Goal: Transaction & Acquisition: Purchase product/service

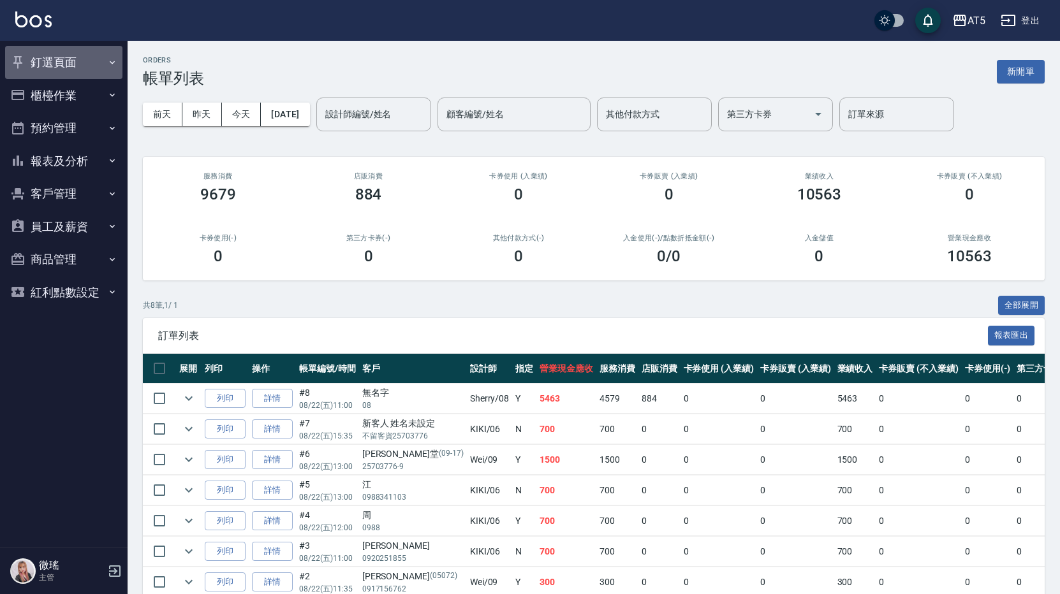
click at [38, 54] on button "釘選頁面" at bounding box center [63, 62] width 117 height 33
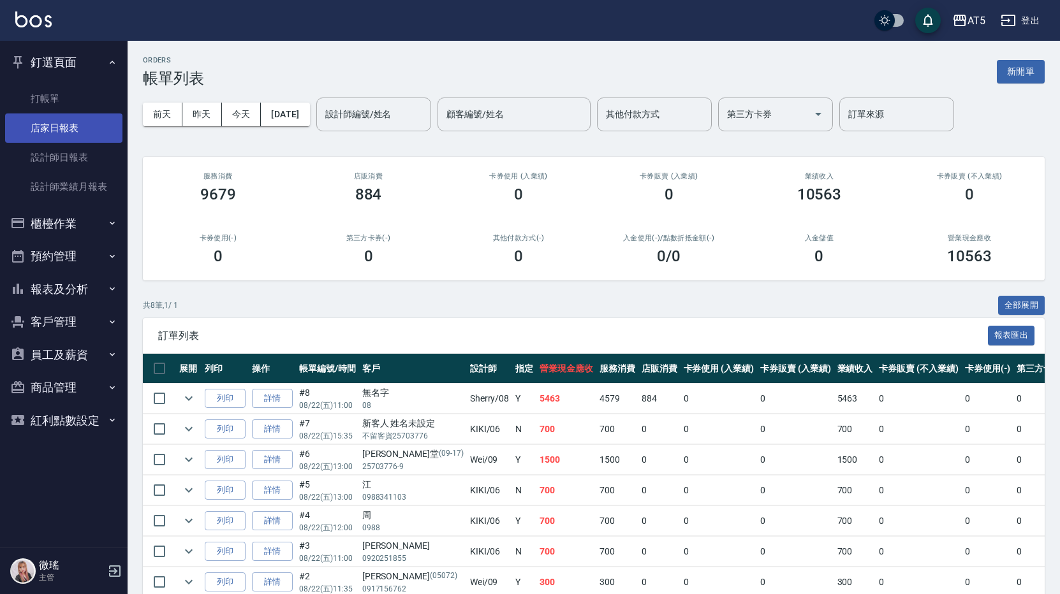
click at [84, 115] on link "店家日報表" at bounding box center [63, 128] width 117 height 29
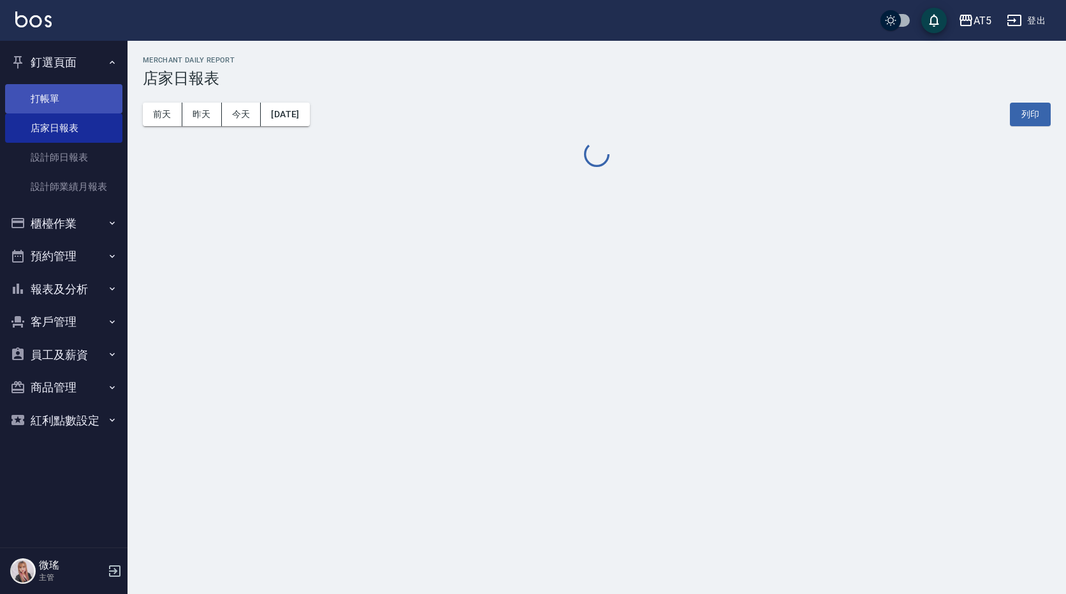
click at [69, 93] on link "打帳單" at bounding box center [63, 98] width 117 height 29
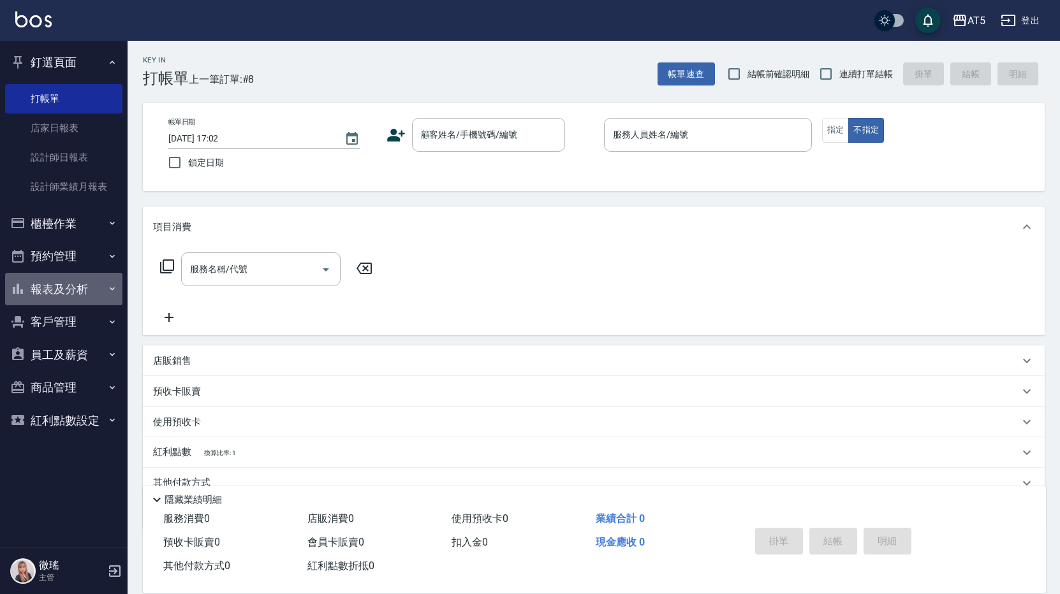
click at [64, 295] on button "報表及分析" at bounding box center [63, 289] width 117 height 33
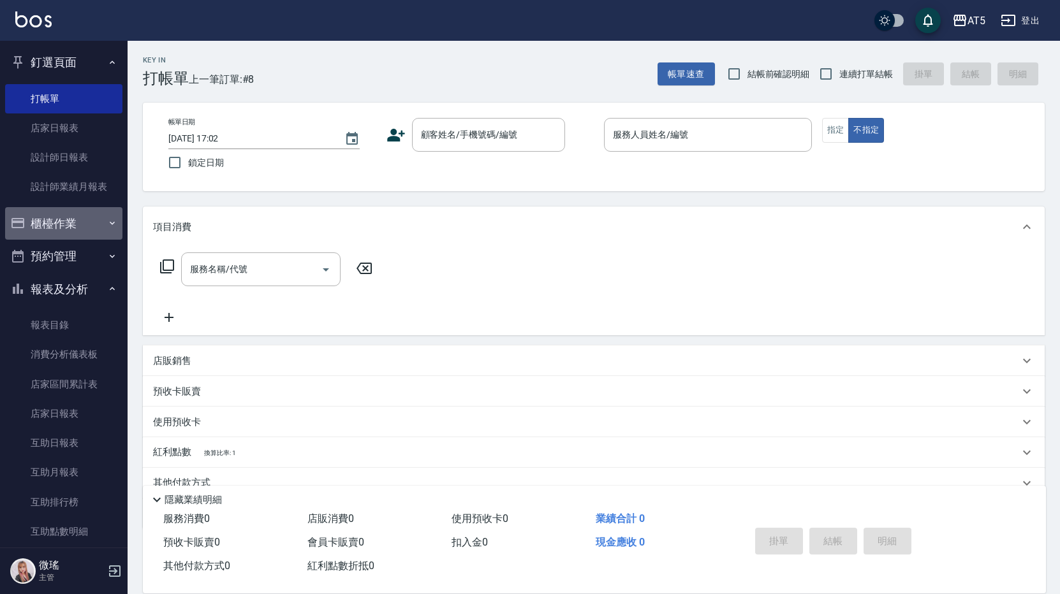
click at [78, 231] on button "櫃檯作業" at bounding box center [63, 223] width 117 height 33
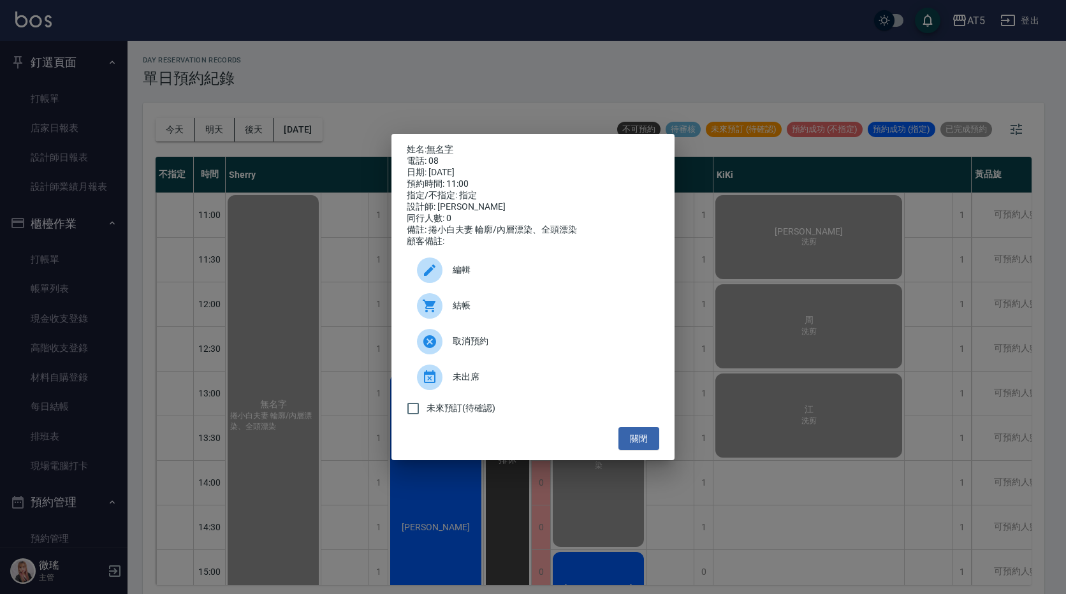
scroll to position [151, 0]
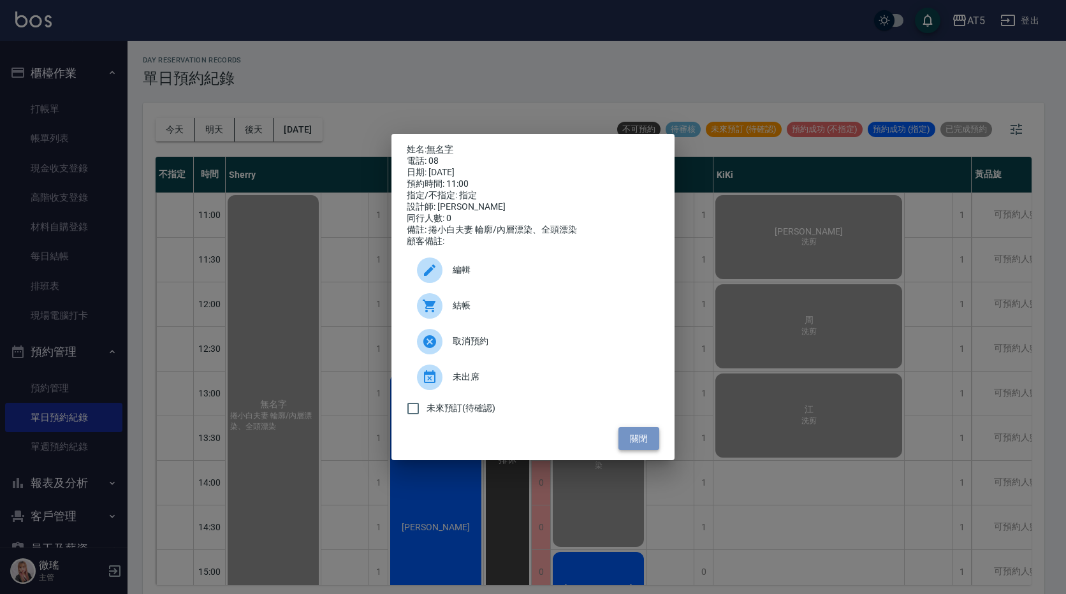
click at [635, 446] on button "關閉" at bounding box center [639, 439] width 41 height 24
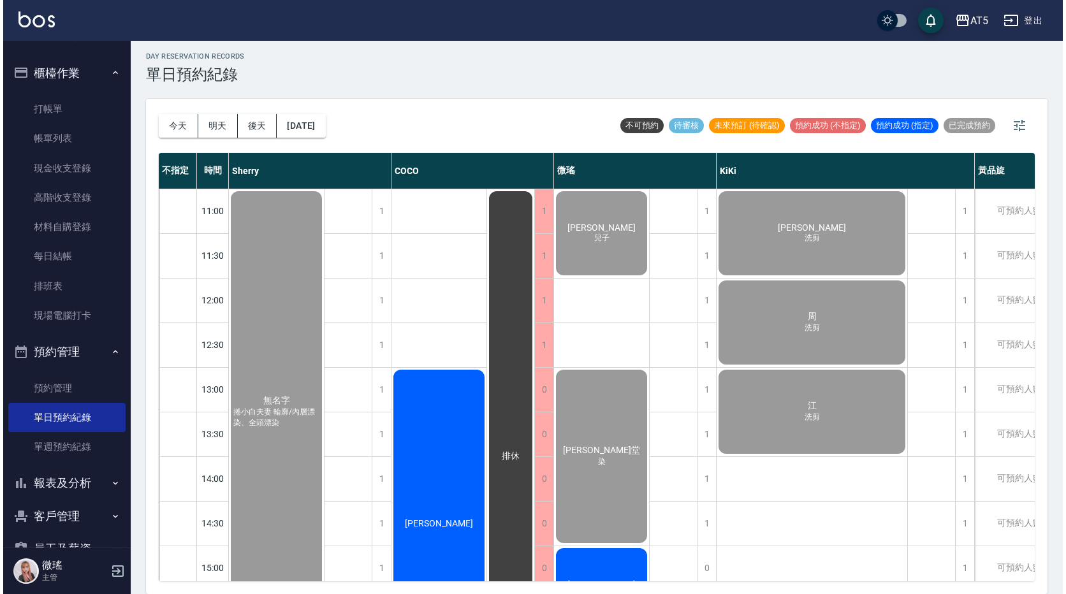
scroll to position [255, 0]
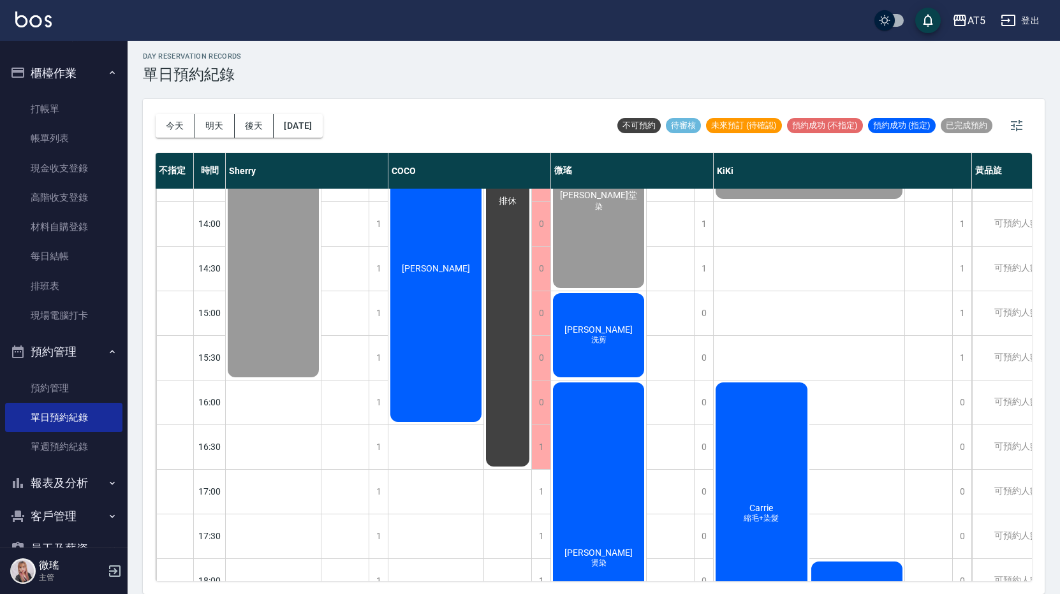
click at [321, 353] on div "李昀芳 洗剪" at bounding box center [273, 156] width 95 height 445
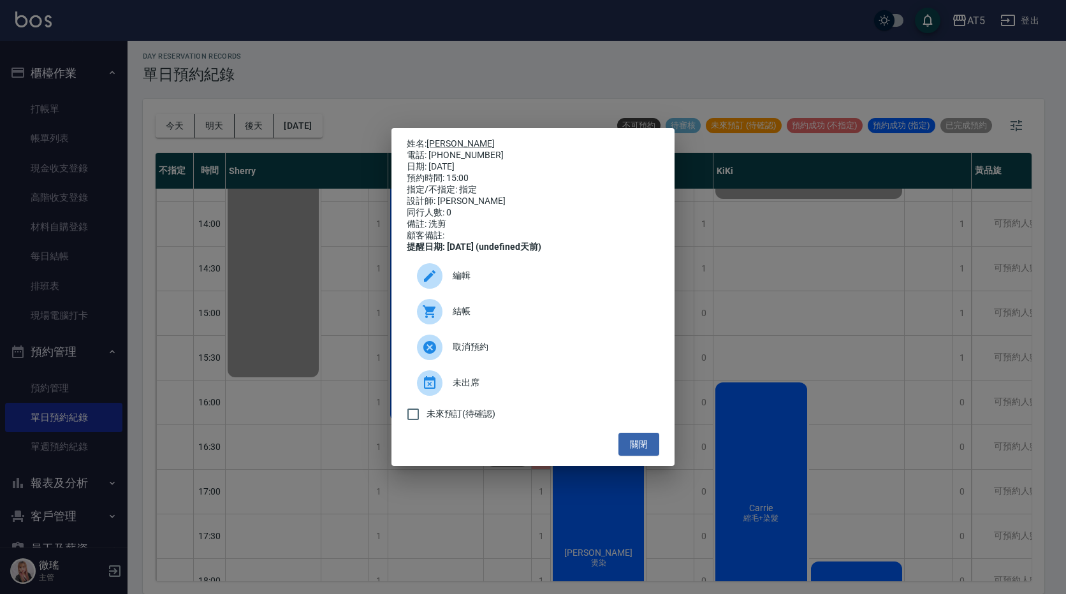
click at [468, 318] on span "結帳" at bounding box center [551, 311] width 196 height 13
click at [635, 448] on button "關閉" at bounding box center [639, 445] width 41 height 24
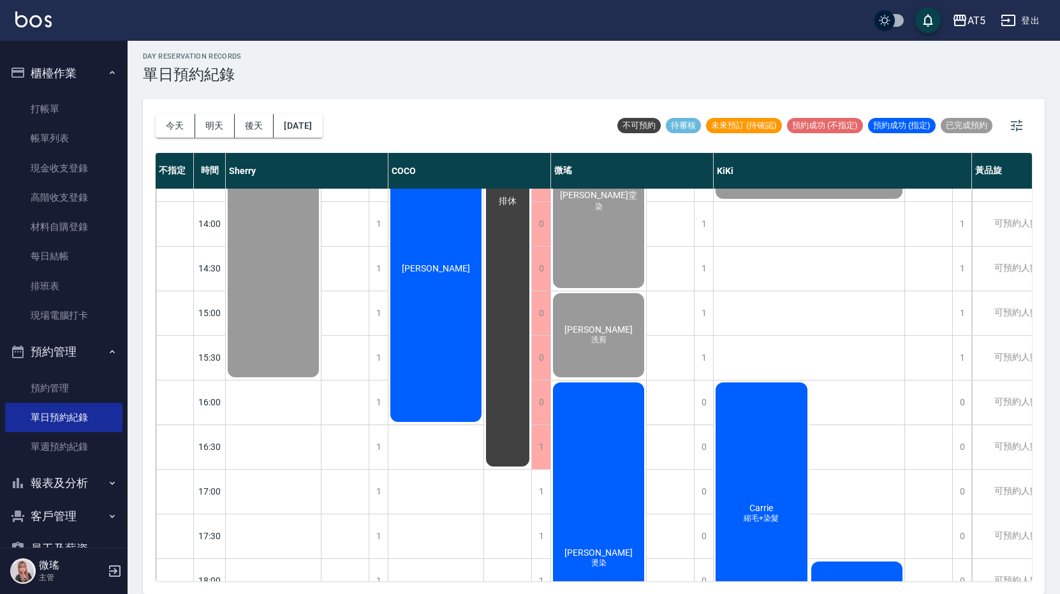
click at [321, 379] on div "陳永貞 燙染" at bounding box center [273, 156] width 95 height 445
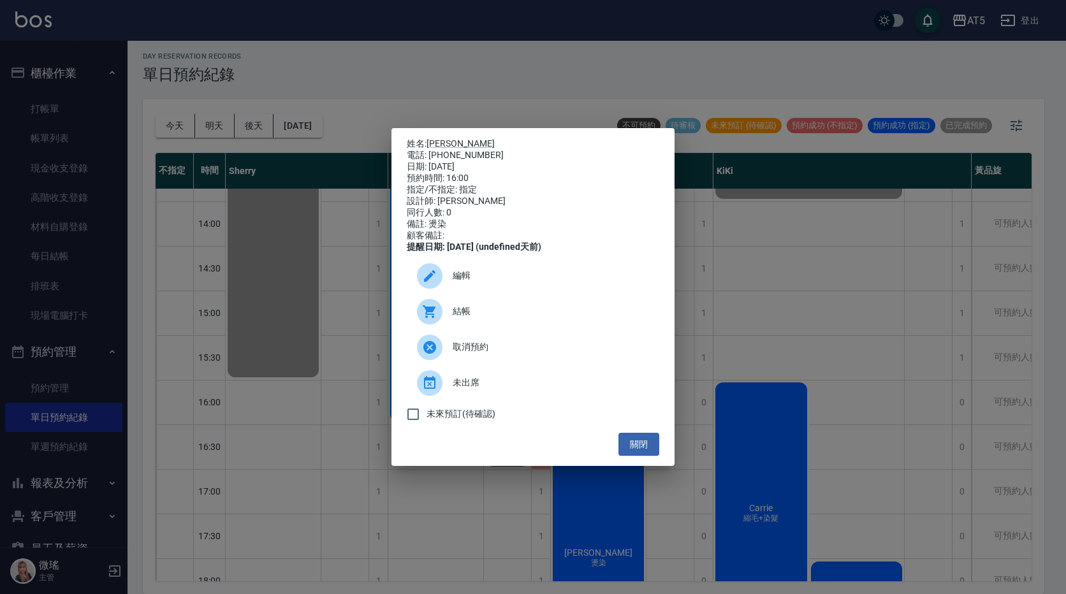
click at [520, 318] on span "結帳" at bounding box center [551, 311] width 196 height 13
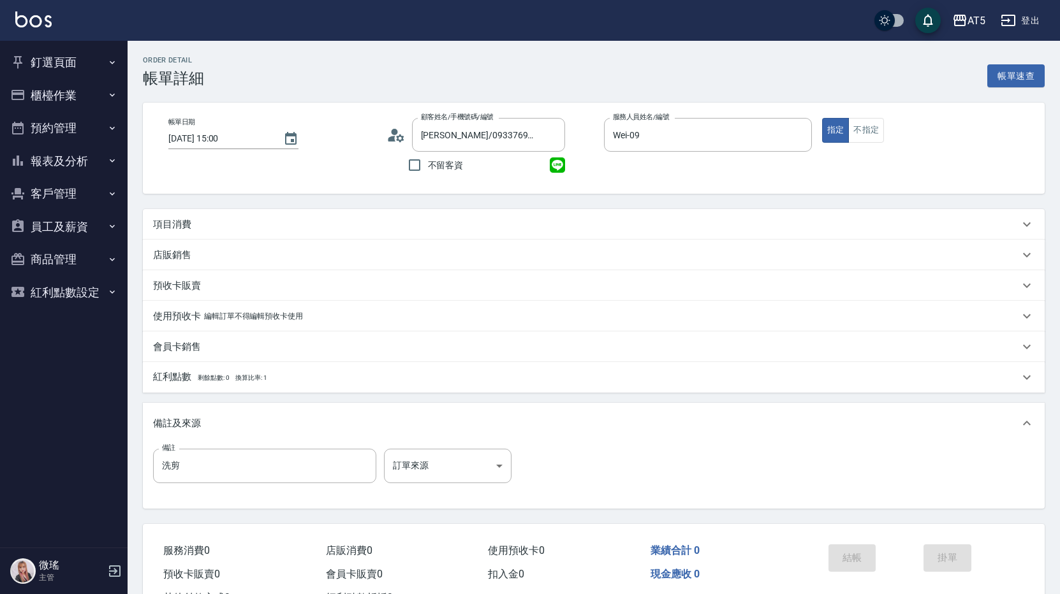
click at [173, 225] on p "項目消費" at bounding box center [172, 224] width 38 height 13
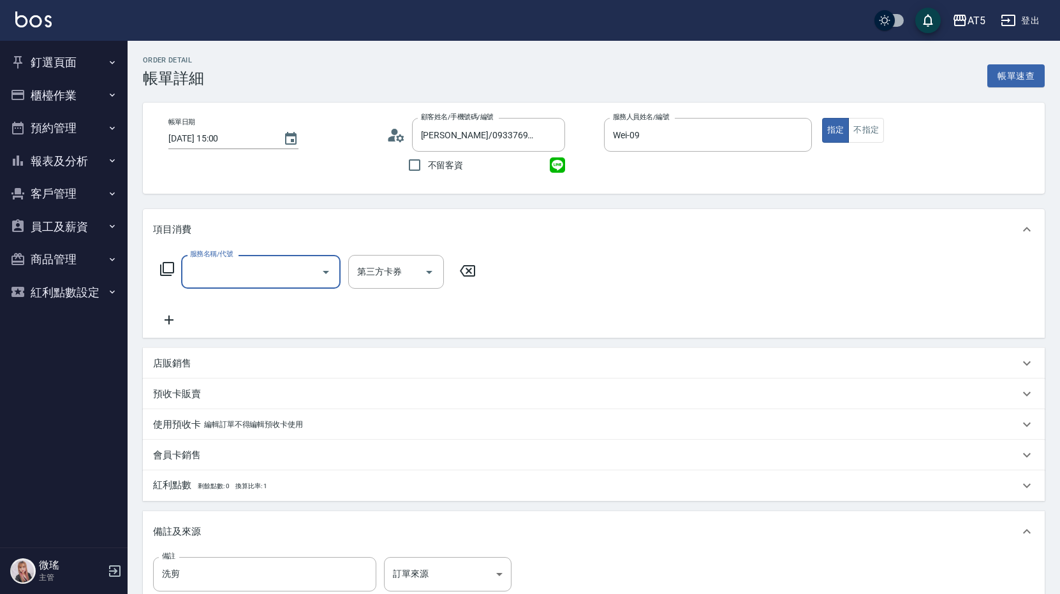
click at [202, 278] on input "服務名稱/代號" at bounding box center [251, 272] width 129 height 22
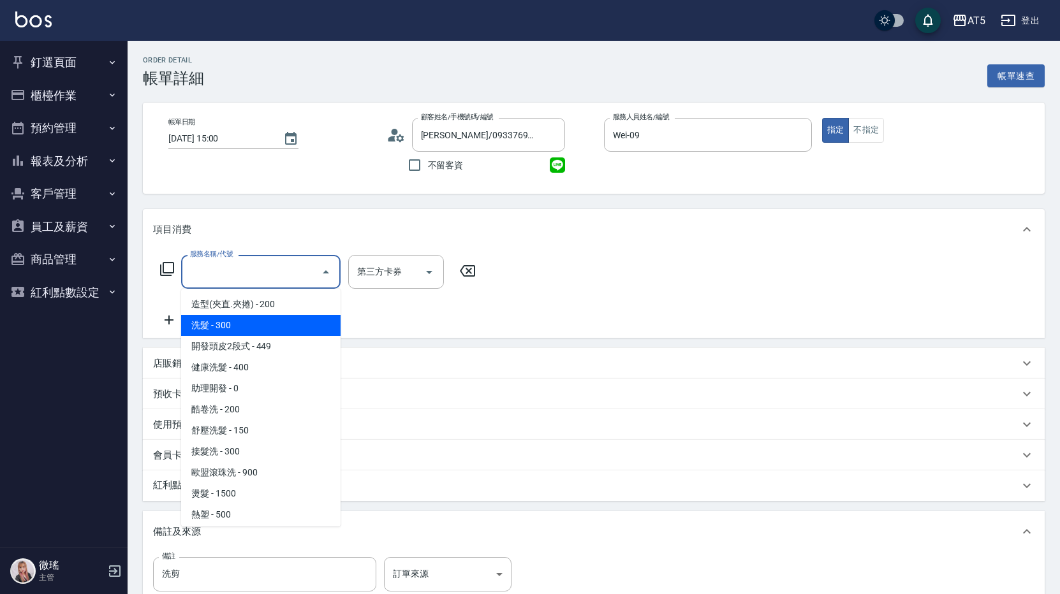
click at [224, 329] on span "洗髮 - 300" at bounding box center [260, 325] width 159 height 21
type input "洗髮(201)"
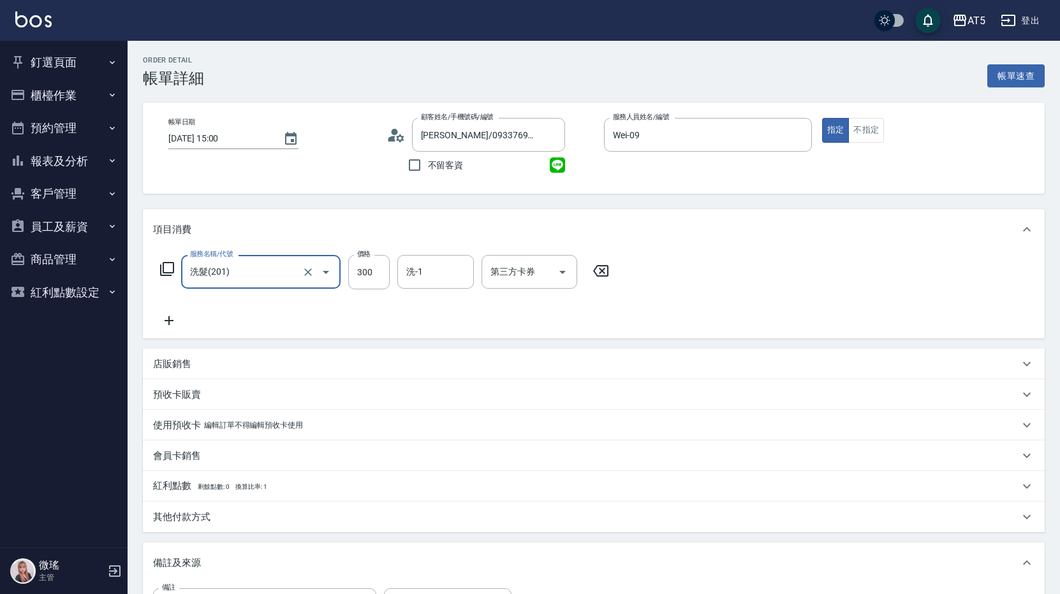
click at [173, 318] on icon at bounding box center [169, 320] width 32 height 15
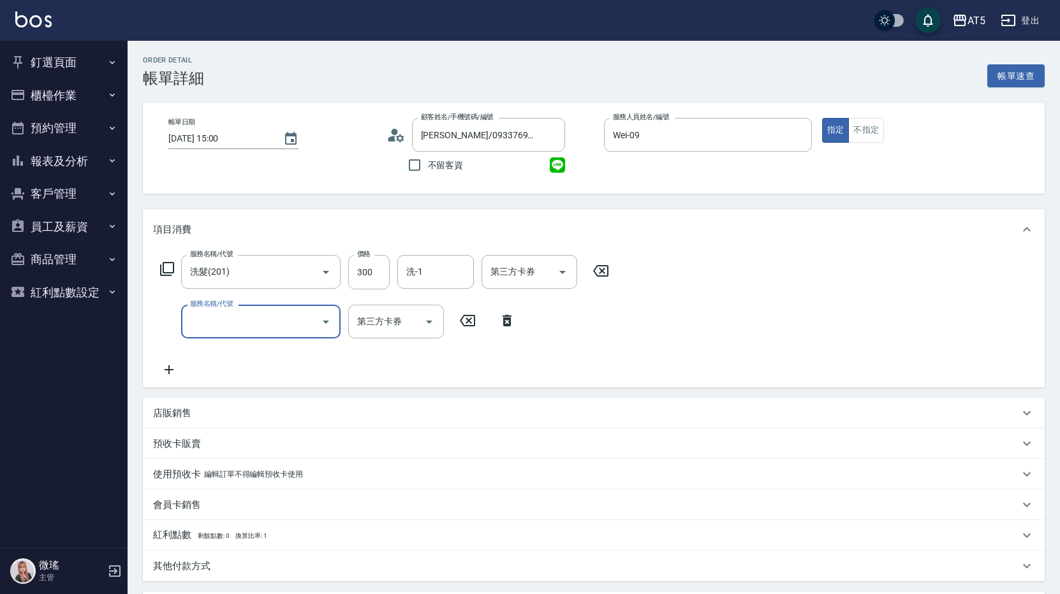
click at [272, 328] on input "服務名稱/代號" at bounding box center [251, 322] width 129 height 22
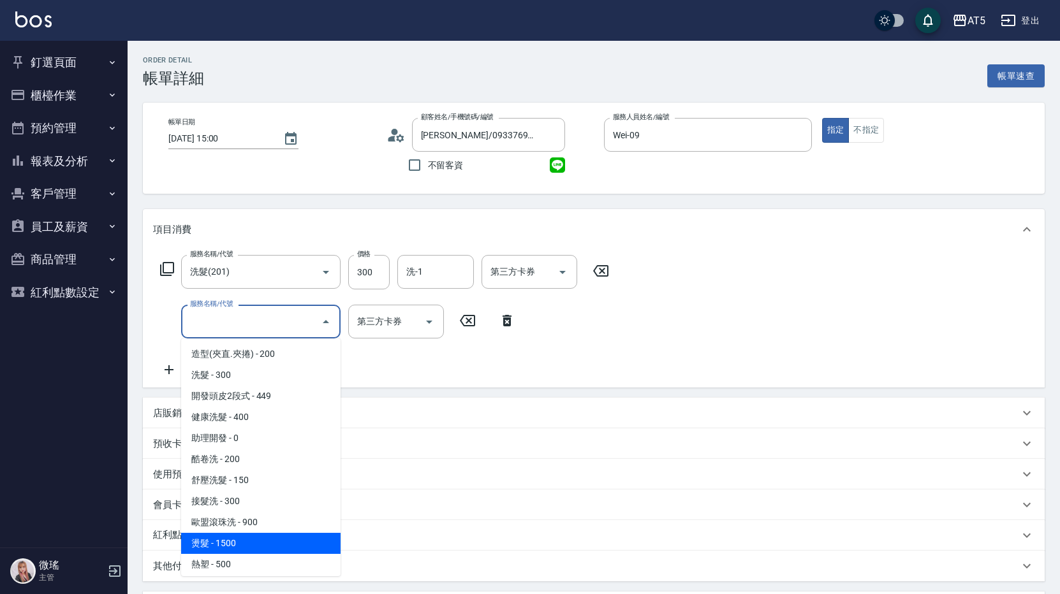
scroll to position [255, 0]
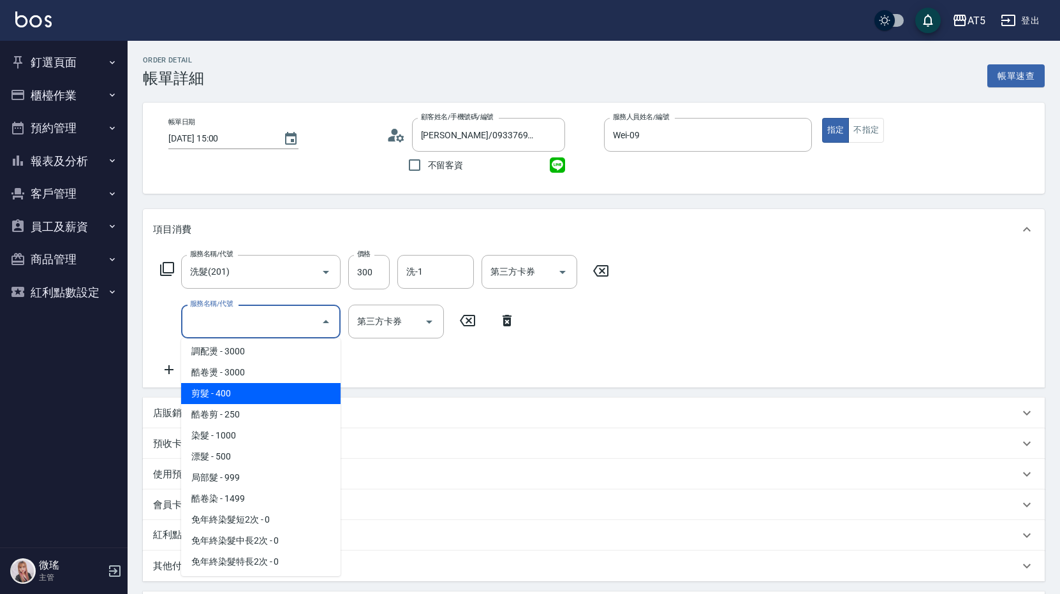
click at [255, 397] on span "剪髮 - 400" at bounding box center [260, 393] width 159 height 21
type input "70"
type input "剪髮(401)"
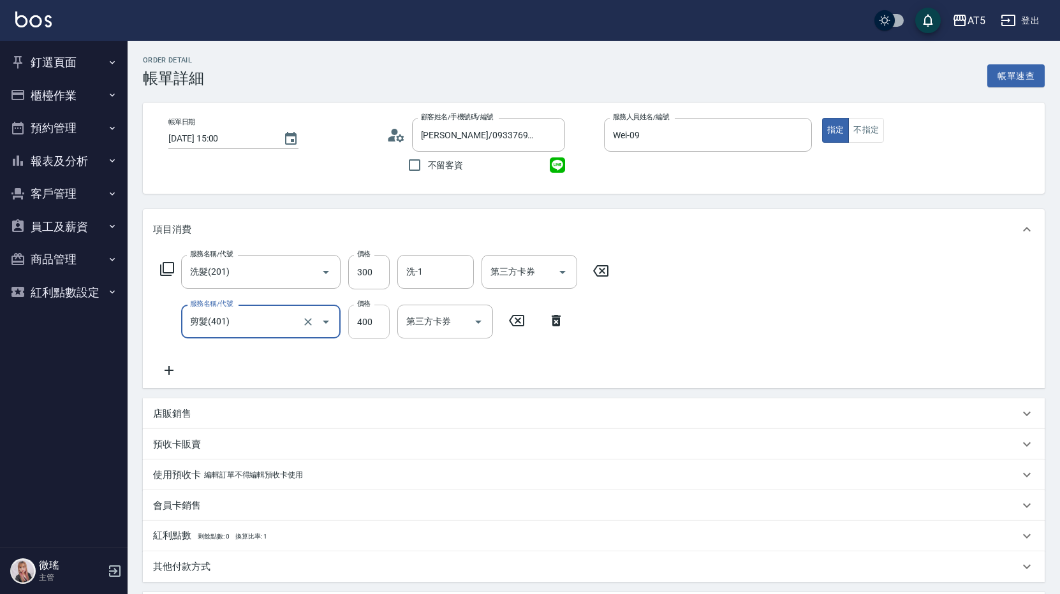
click at [362, 321] on input "400" at bounding box center [368, 322] width 41 height 34
type input "30"
type input "50"
type input "80"
type input "500"
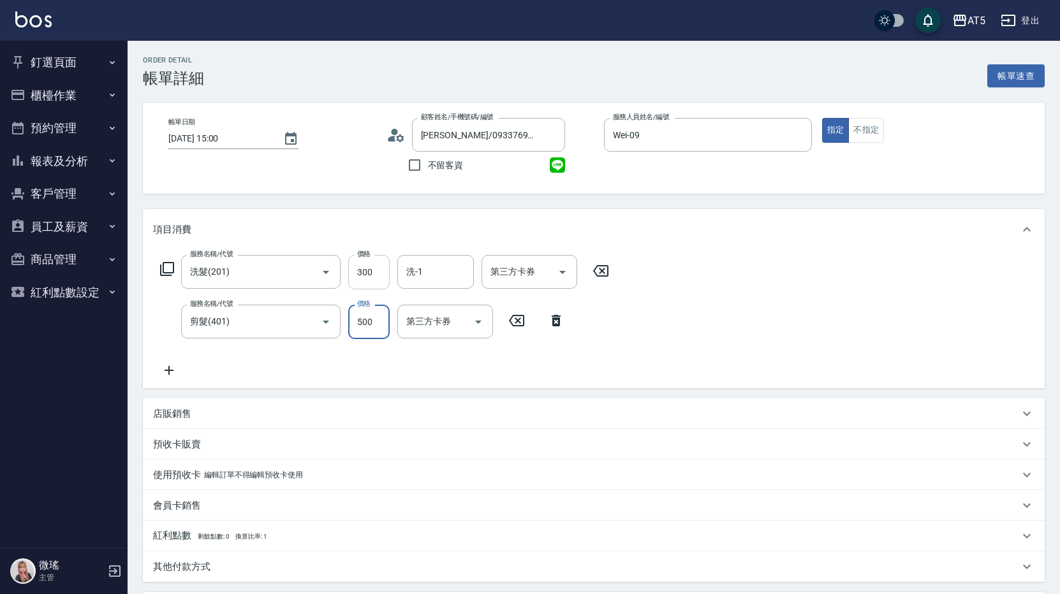
click at [379, 269] on input "300" at bounding box center [368, 272] width 41 height 34
type input "50"
type input "200"
type input "70"
type input "200"
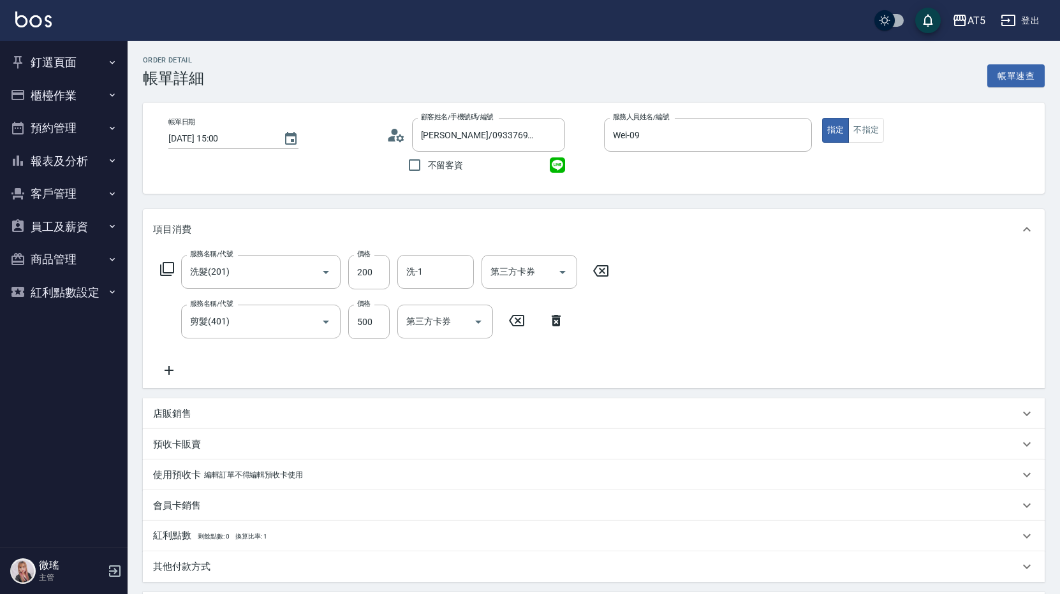
click at [876, 365] on div "服務名稱/代號 洗髮(201) 服務名稱/代號 價格 200 價格 洗-1 洗-1 第三方卡券 第三方卡券 服務名稱/代號 剪髮(401) 服務名稱/代號 價…" at bounding box center [594, 319] width 902 height 138
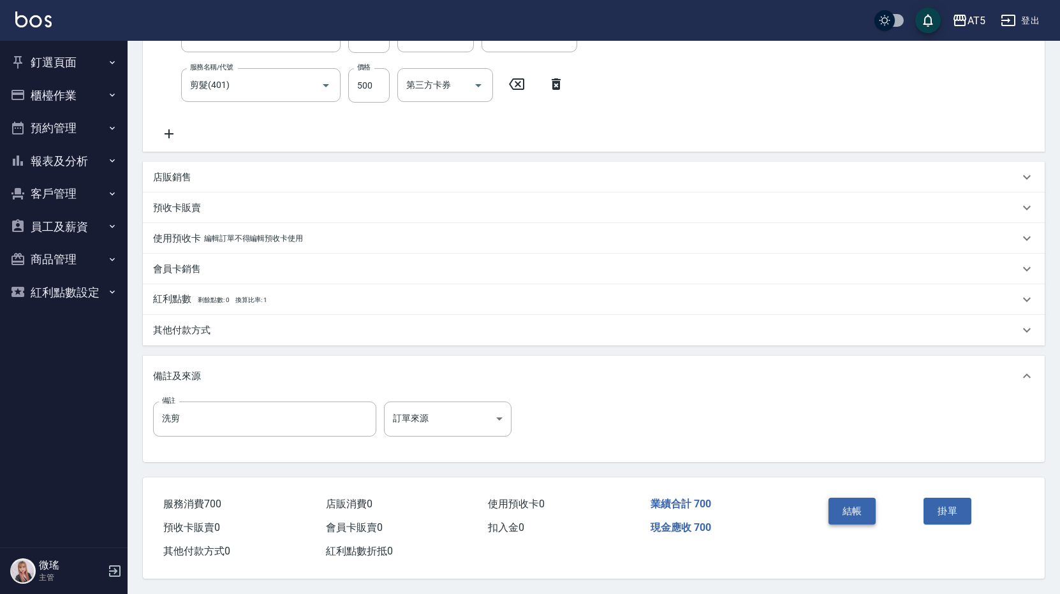
click at [846, 506] on button "結帳" at bounding box center [852, 511] width 48 height 27
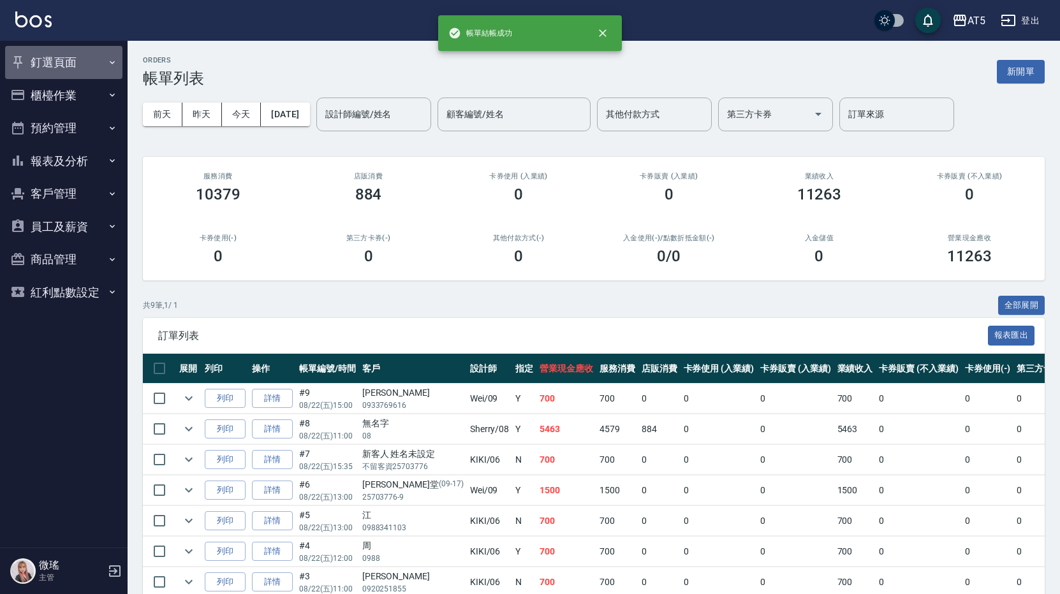
click at [56, 73] on button "釘選頁面" at bounding box center [63, 62] width 117 height 33
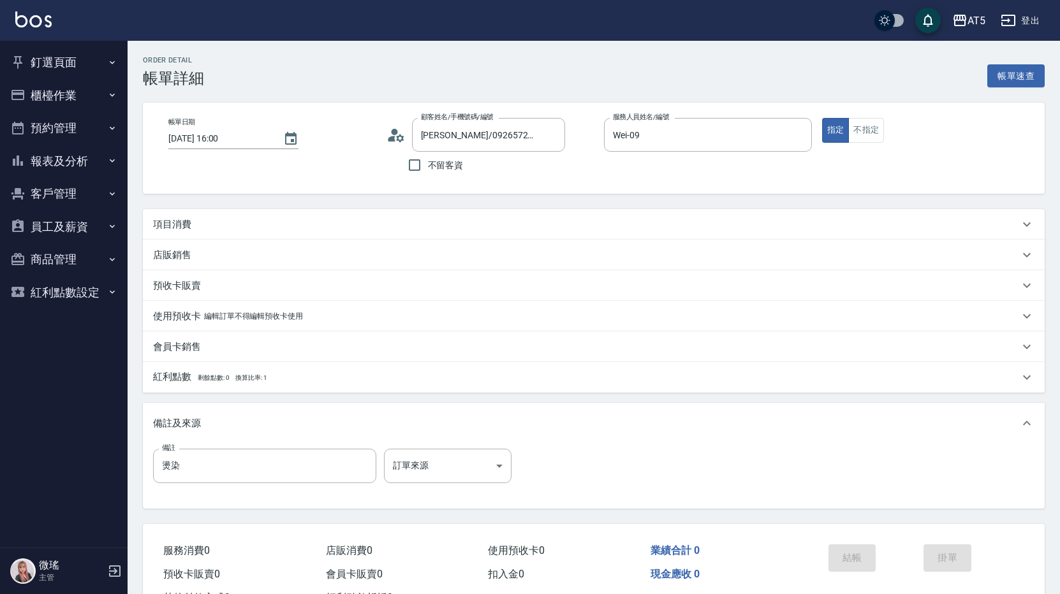
click at [183, 223] on p "項目消費" at bounding box center [172, 224] width 38 height 13
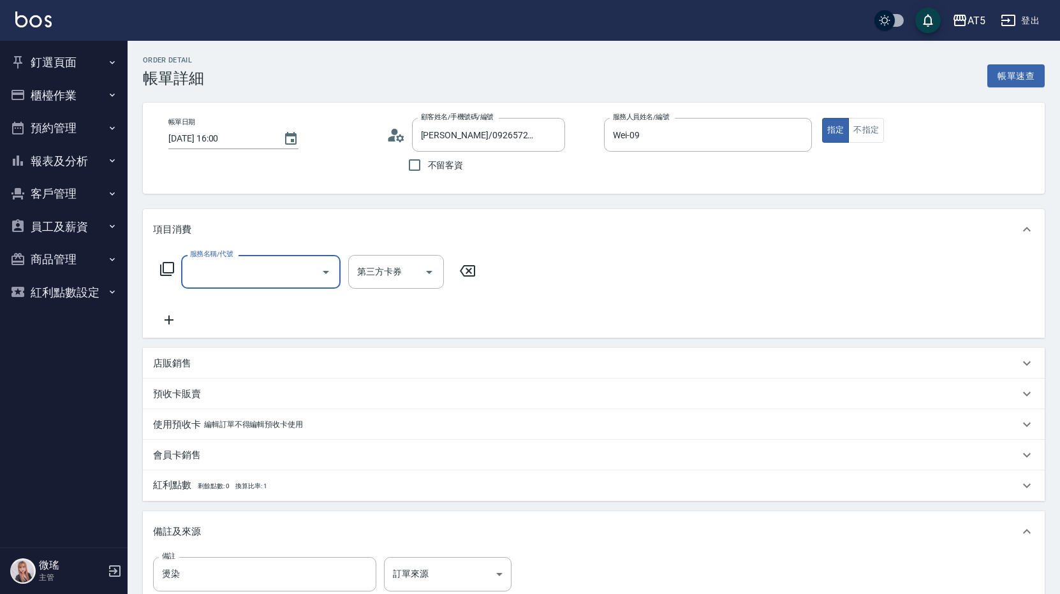
scroll to position [161, 0]
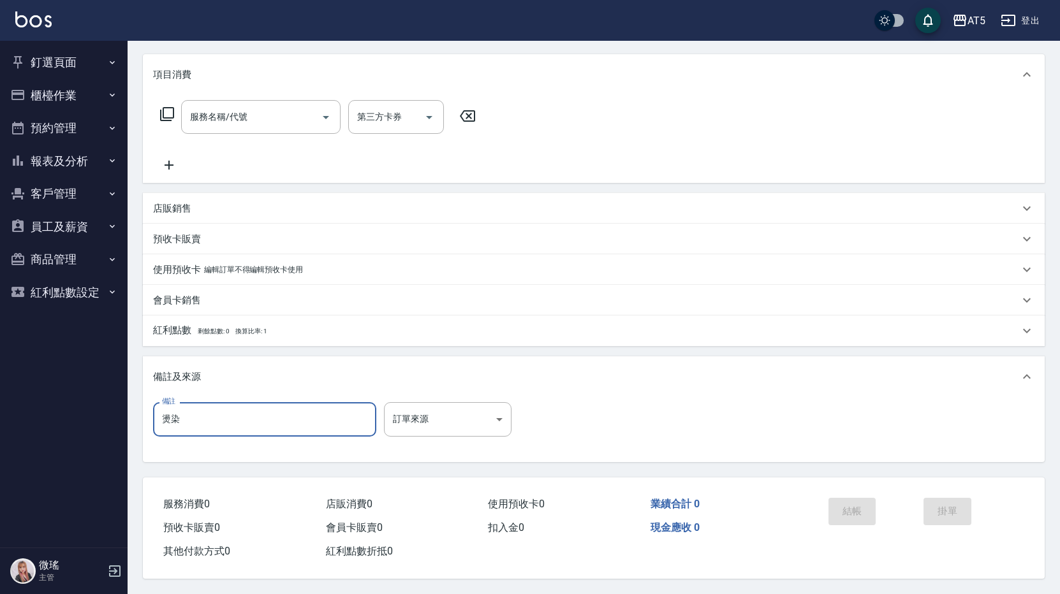
click at [172, 416] on input "燙染" at bounding box center [264, 419] width 223 height 34
click at [180, 413] on input "補染" at bounding box center [264, 419] width 223 height 34
type input "補染44-55+66-6"
click at [263, 113] on input "服務名稱/代號" at bounding box center [251, 117] width 129 height 22
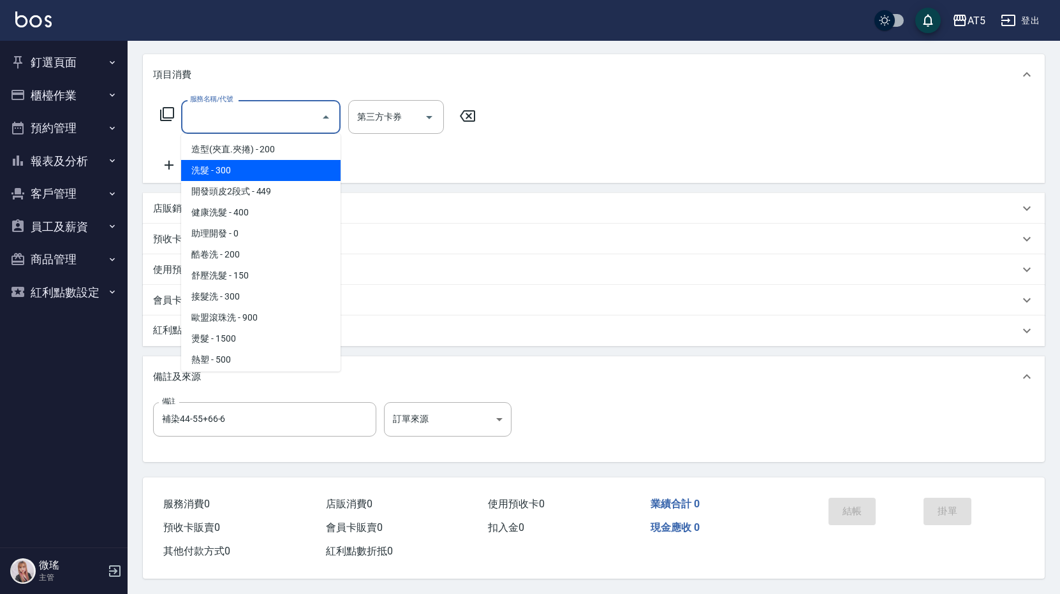
click at [273, 165] on span "洗髮 - 300" at bounding box center [260, 170] width 159 height 21
type input "洗髮(201)"
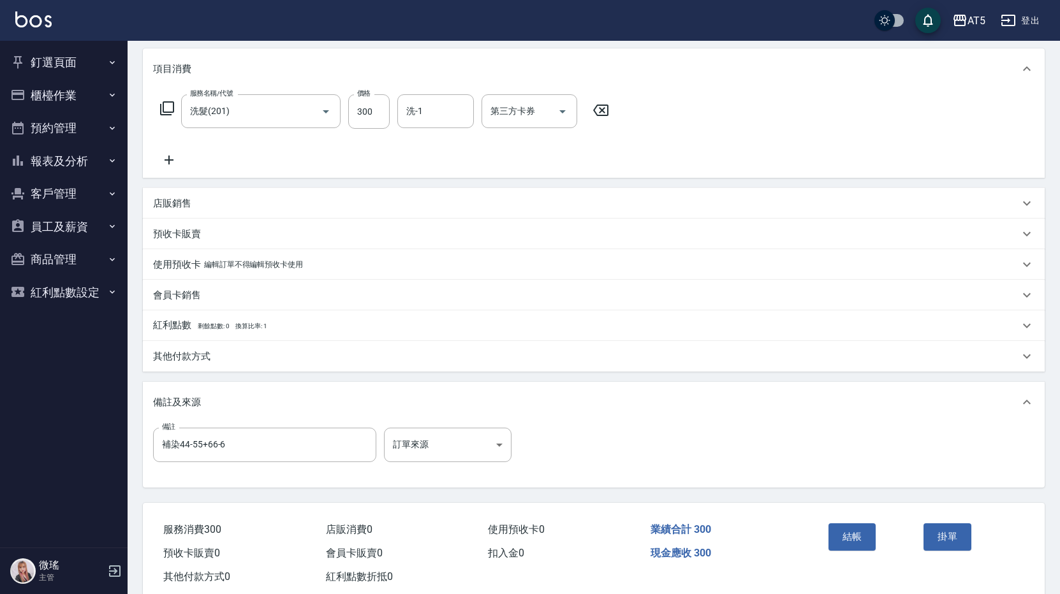
click at [165, 156] on icon at bounding box center [169, 159] width 32 height 15
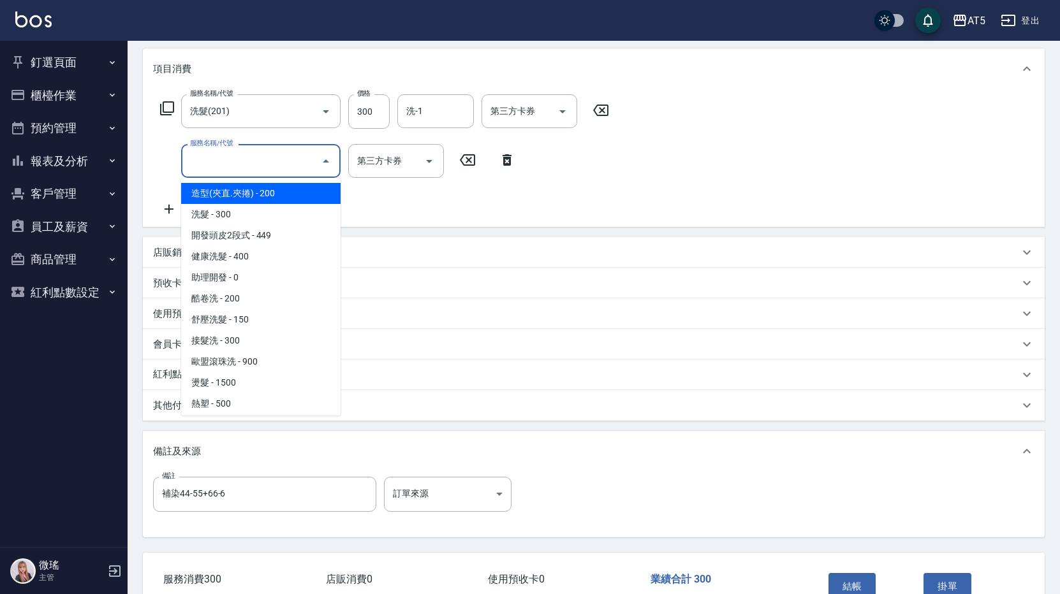
click at [221, 163] on input "服務名稱/代號" at bounding box center [251, 161] width 129 height 22
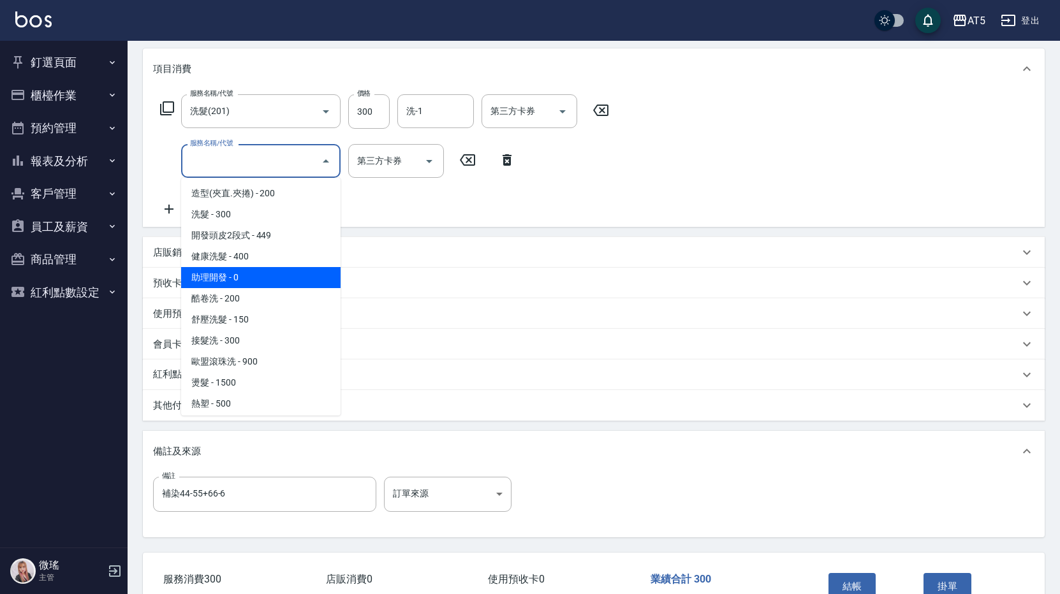
scroll to position [191, 0]
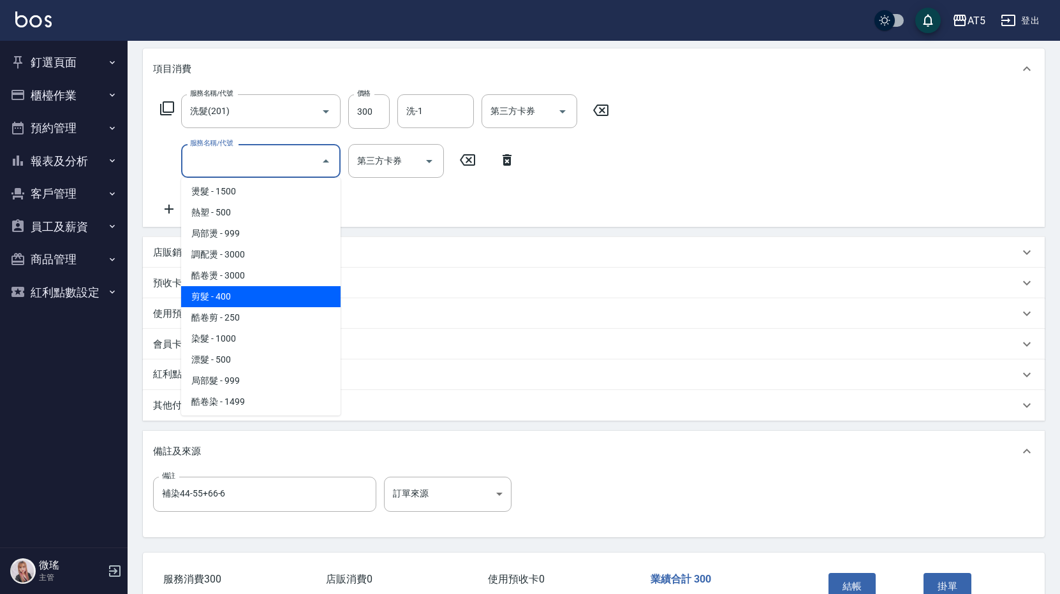
click at [281, 295] on span "剪髮 - 400" at bounding box center [260, 296] width 159 height 21
type input "70"
type input "剪髮(401)"
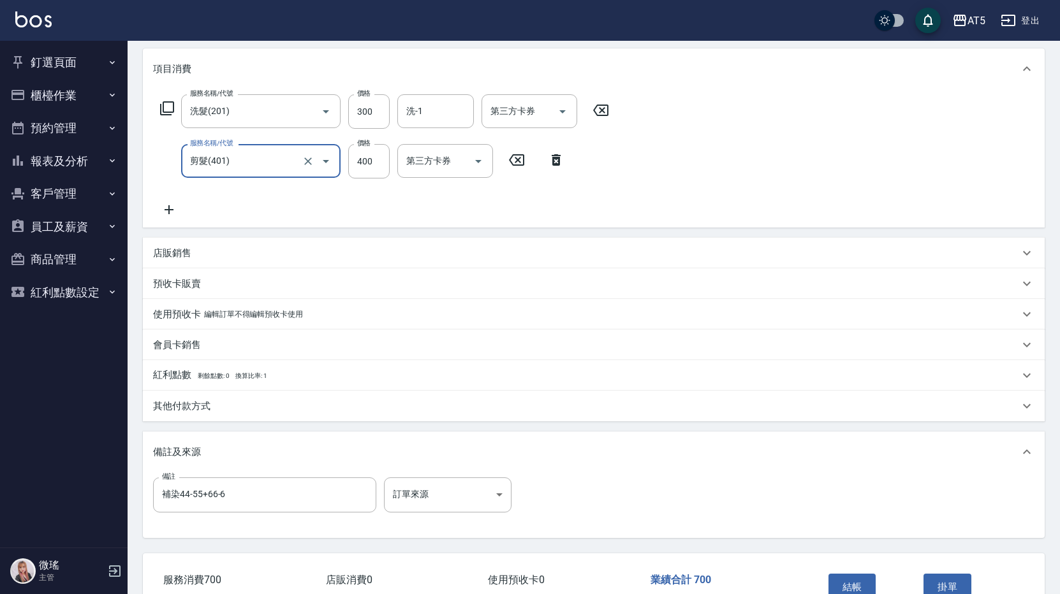
click at [170, 205] on icon at bounding box center [169, 209] width 32 height 15
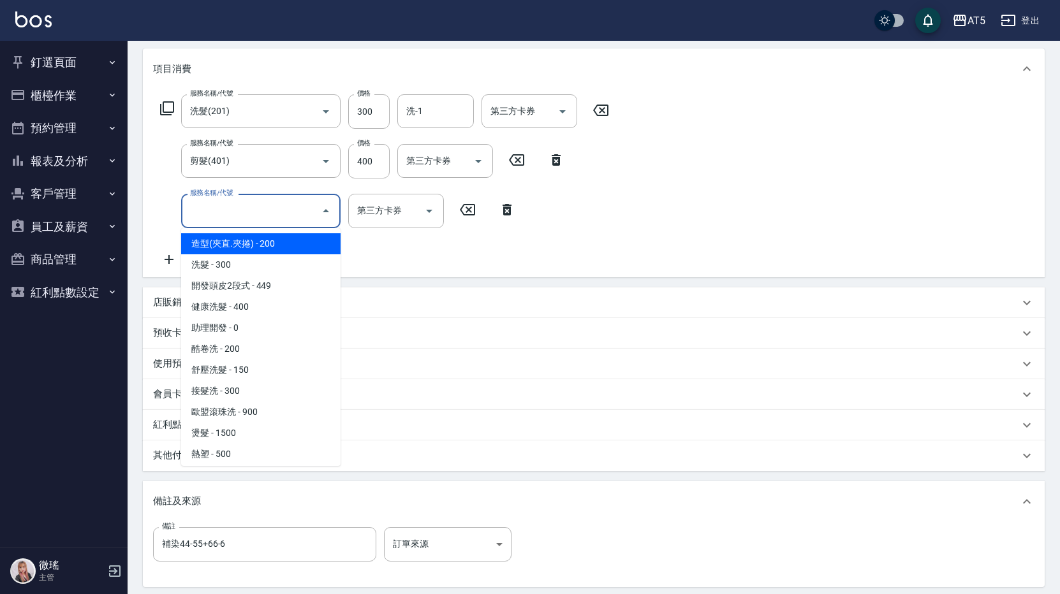
click at [210, 219] on input "服務名稱/代號" at bounding box center [251, 211] width 129 height 22
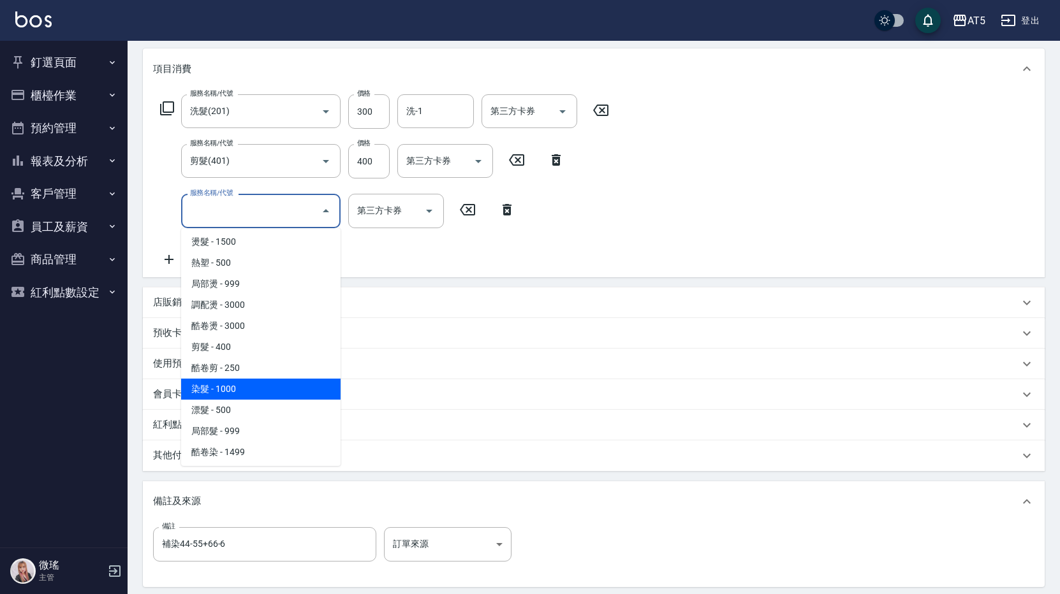
click at [273, 394] on span "染髮 - 1000" at bounding box center [260, 389] width 159 height 21
type input "170"
type input "染髮(501)"
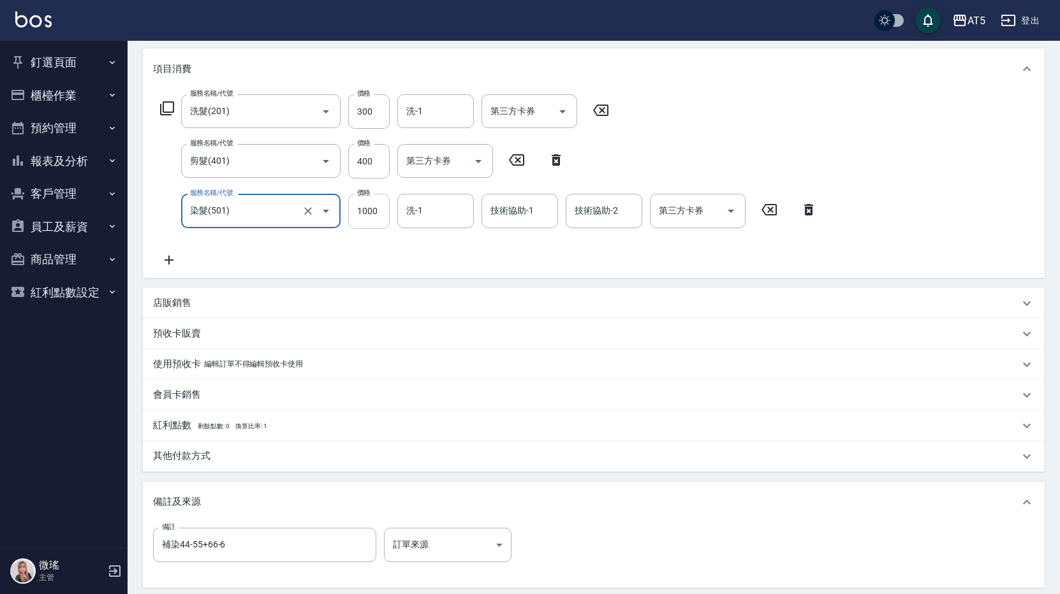
click at [365, 219] on input "1000" at bounding box center [368, 211] width 41 height 34
type input "1"
type input "70"
type input "120"
type input "80"
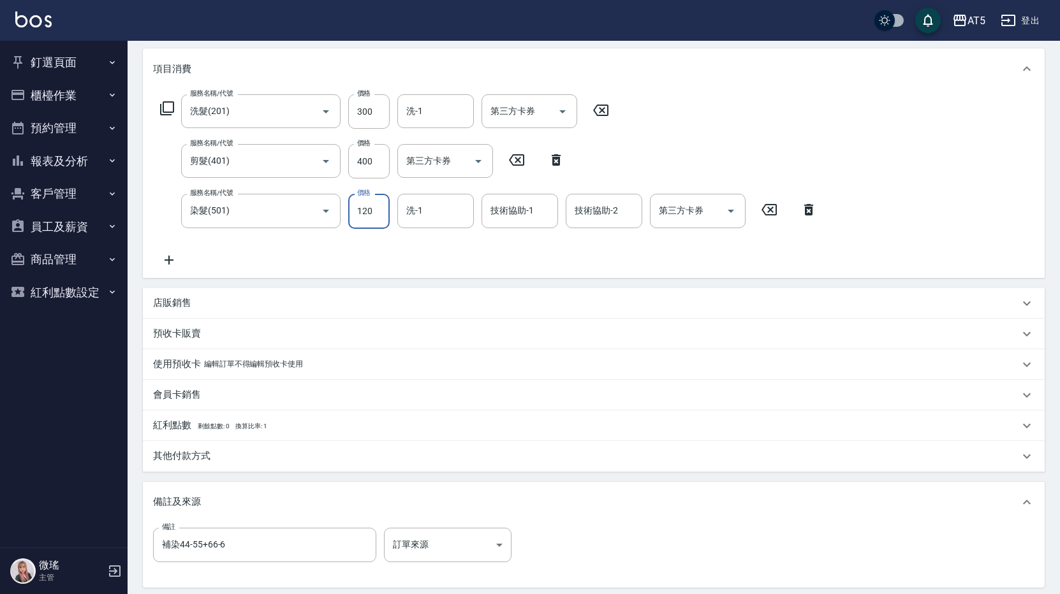
type input "1200"
type input "190"
type input "1200"
click at [372, 247] on div "服務名稱/代號 洗髮(201) 服務名稱/代號 價格 300 價格 洗-1 洗-1 第三方卡券 第三方卡券 服務名稱/代號 剪髮(401) 服務名稱/代號 價…" at bounding box center [489, 180] width 672 height 173
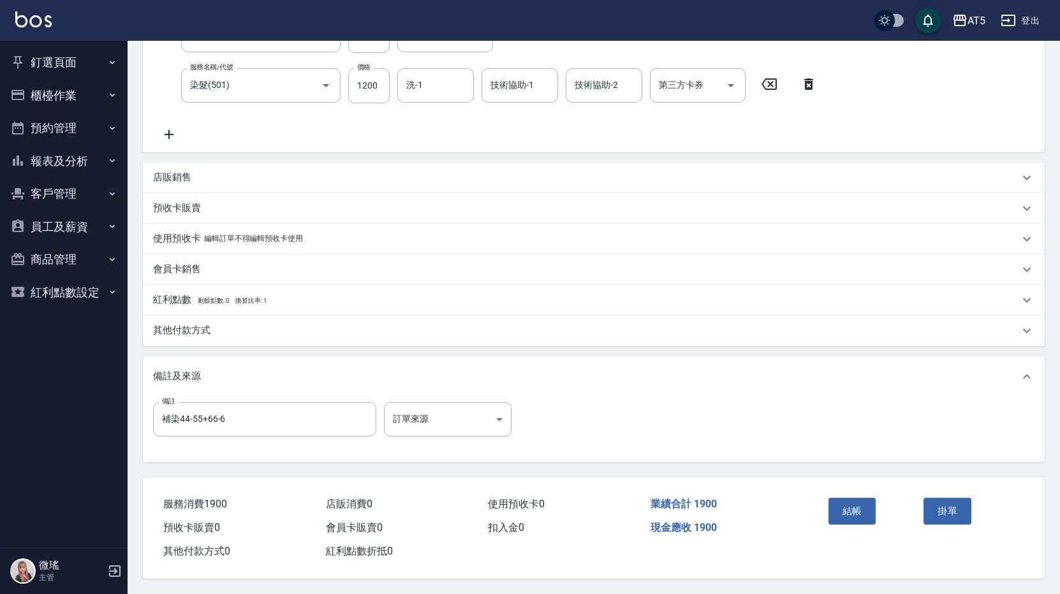
scroll to position [0, 0]
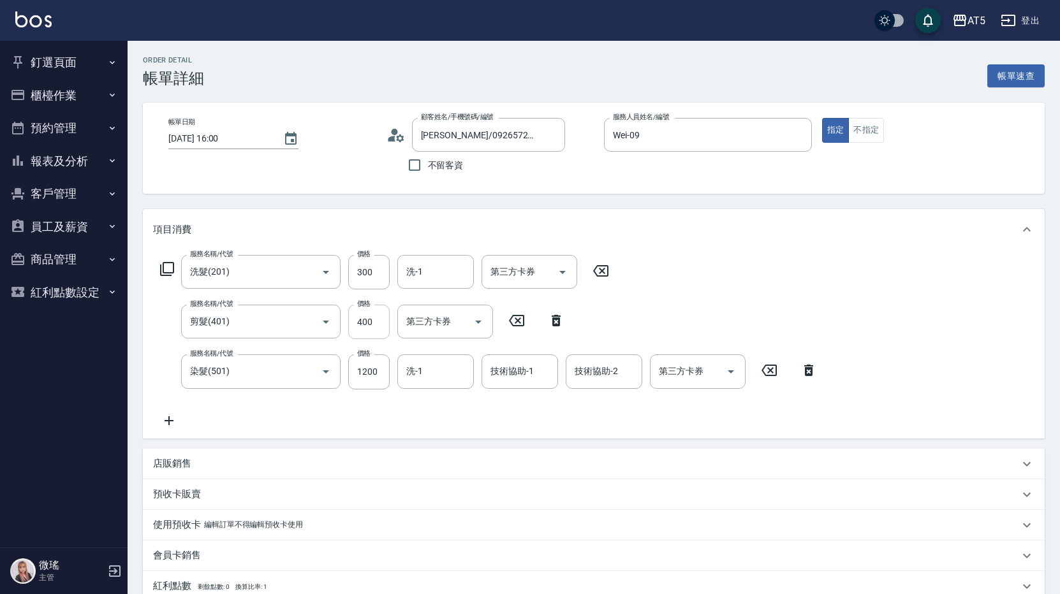
click at [374, 321] on input "400" at bounding box center [368, 322] width 41 height 34
type input "5"
type input "150"
type input "50"
type input "200"
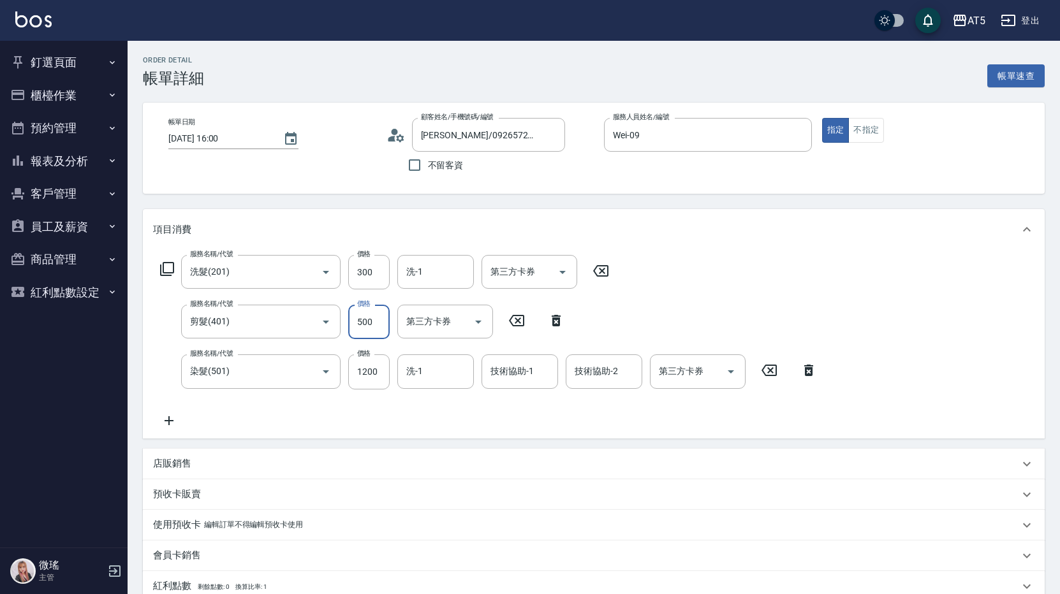
type input "500"
click at [670, 314] on div "服務名稱/代號 洗髮(201) 服務名稱/代號 價格 300 價格 洗-1 洗-1 第三方卡券 第三方卡券 服務名稱/代號 剪髮(401) 服務名稱/代號 價…" at bounding box center [489, 341] width 672 height 173
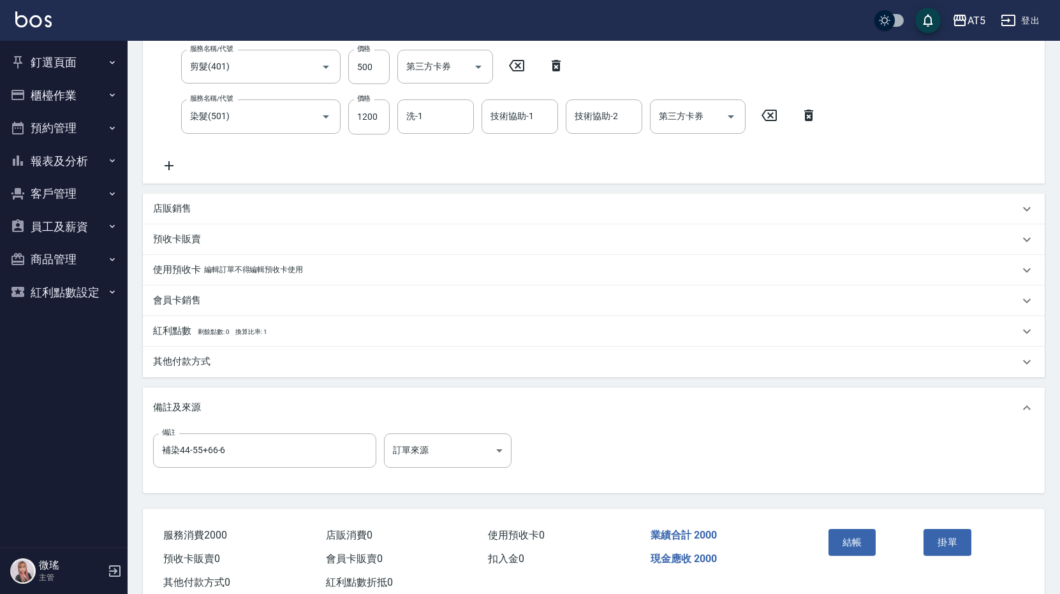
scroll to position [292, 0]
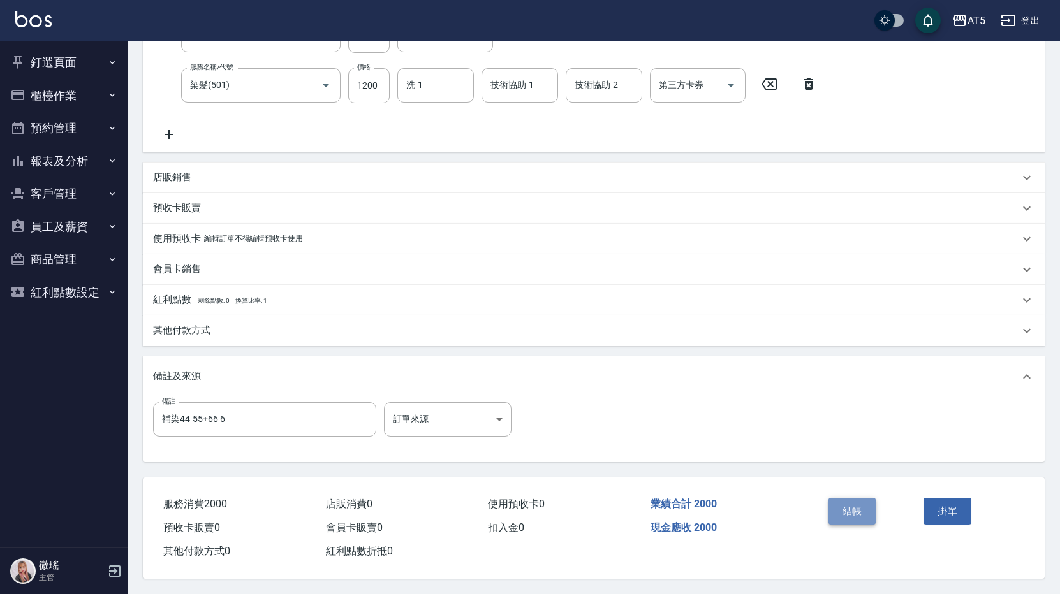
click at [853, 505] on button "結帳" at bounding box center [852, 511] width 48 height 27
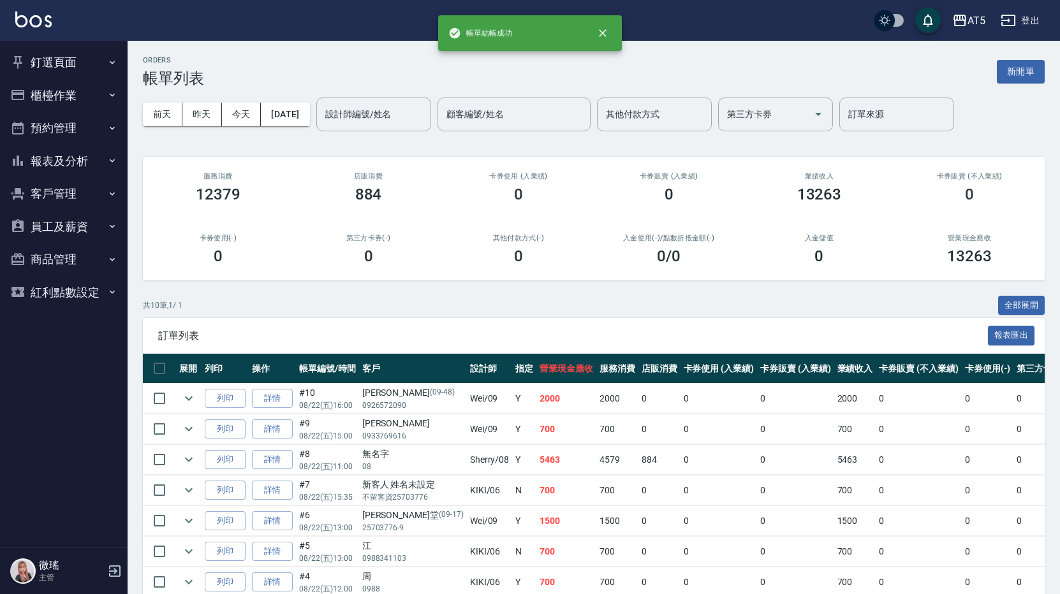
click at [47, 60] on button "釘選頁面" at bounding box center [63, 62] width 117 height 33
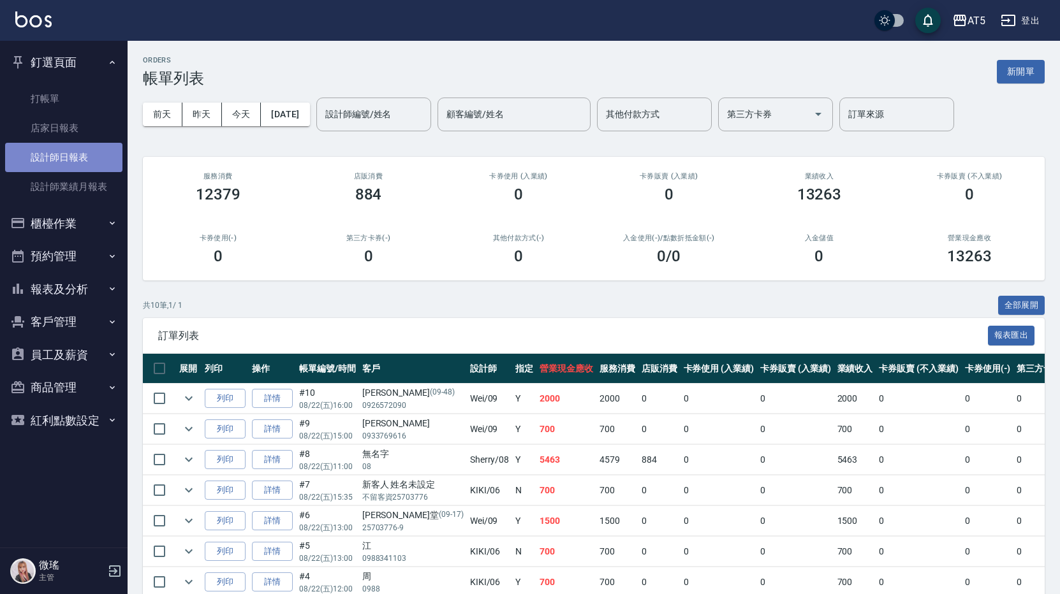
click at [61, 151] on link "設計師日報表" at bounding box center [63, 157] width 117 height 29
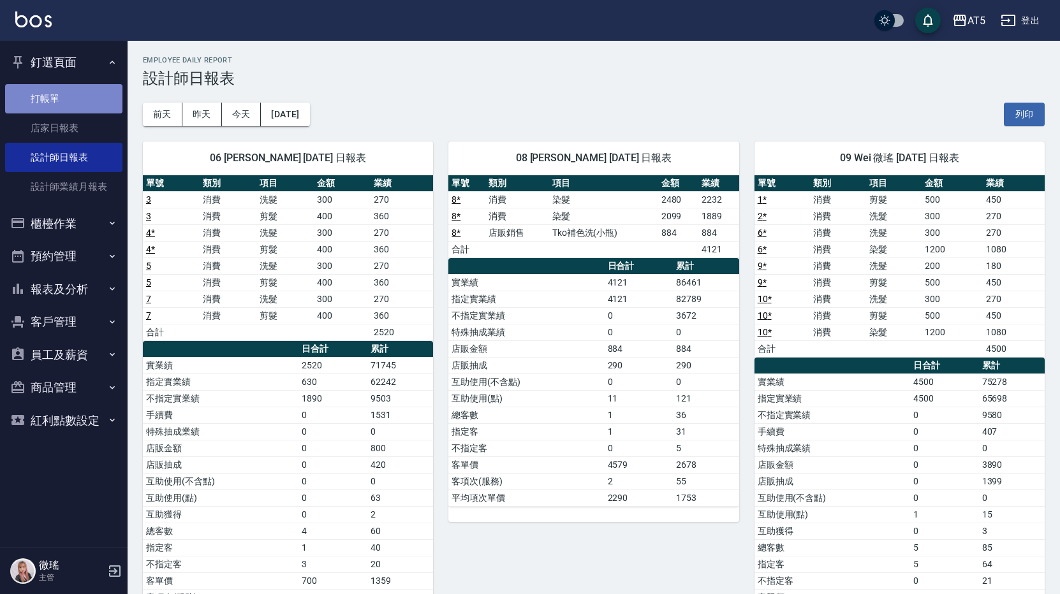
click at [61, 110] on link "打帳單" at bounding box center [63, 98] width 117 height 29
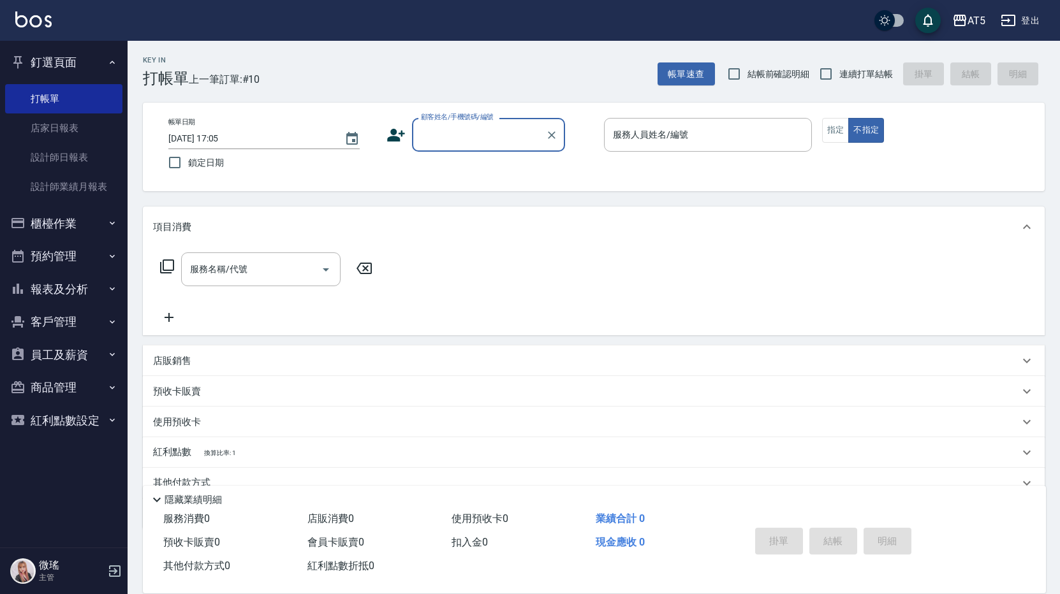
scroll to position [57, 0]
